Goal: Check status

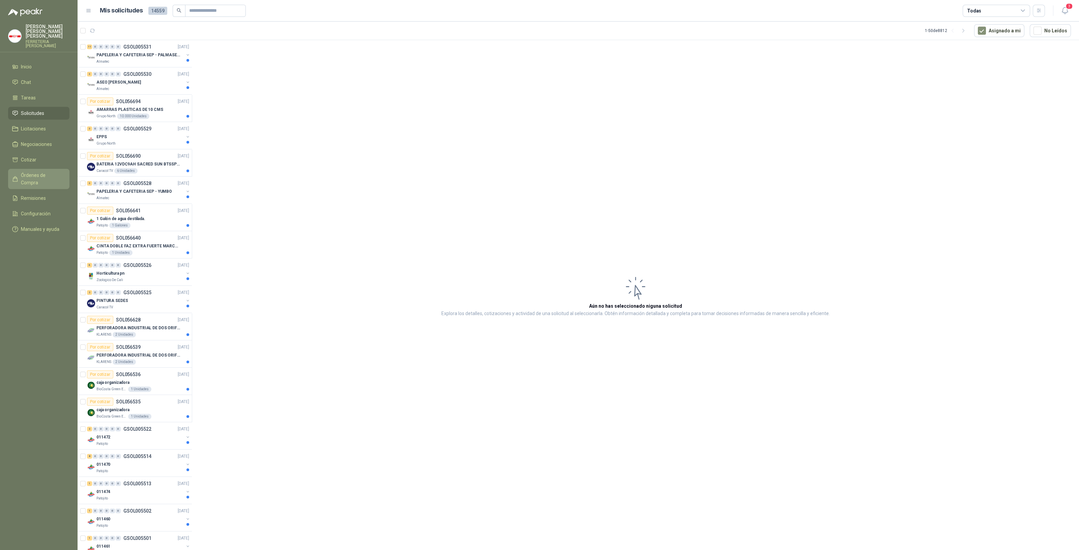
click at [34, 172] on span "Órdenes de Compra" at bounding box center [42, 179] width 42 height 15
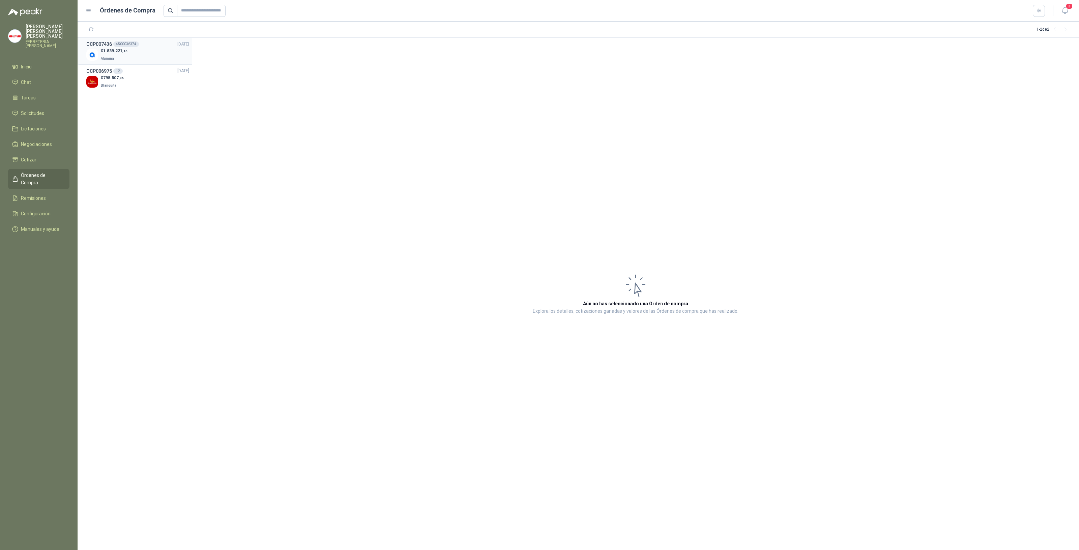
click at [144, 56] on div "$ 1.839.221 ,16 Alumina" at bounding box center [137, 55] width 103 height 14
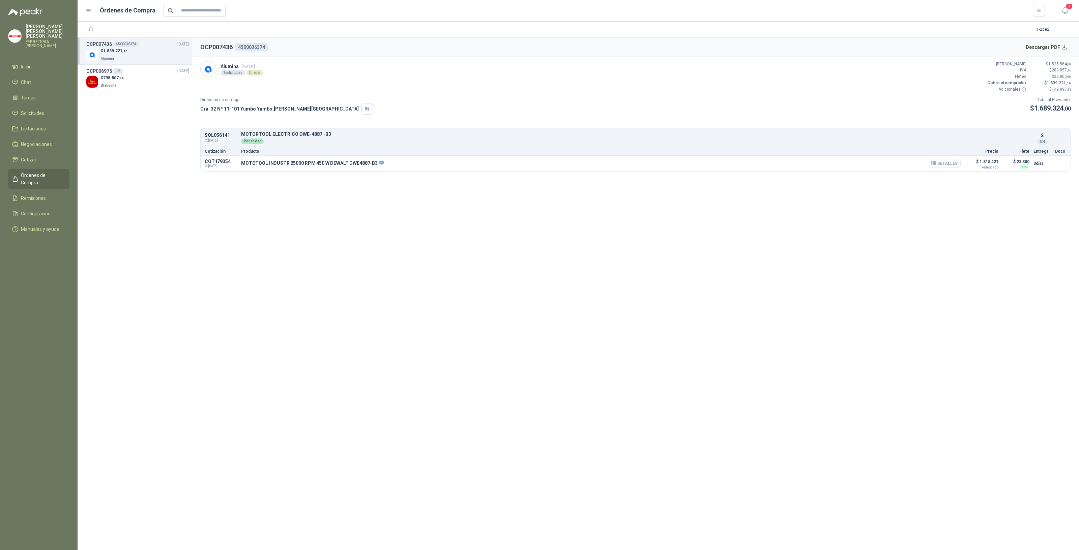
click at [952, 160] on button "Detalles" at bounding box center [945, 163] width 32 height 9
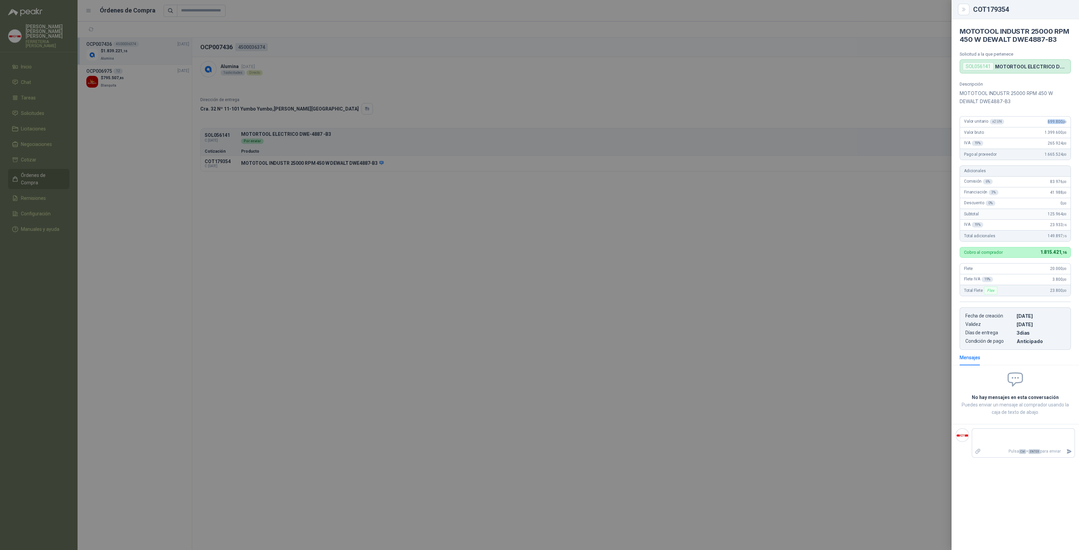
drag, startPoint x: 1045, startPoint y: 123, endPoint x: 1066, endPoint y: 125, distance: 20.4
click at [1066, 125] on div "Valor unitario x 2 UN 699.800 ,00" at bounding box center [1015, 122] width 111 height 11
click at [538, 312] on div at bounding box center [539, 275] width 1079 height 550
